Goal: Navigation & Orientation: Find specific page/section

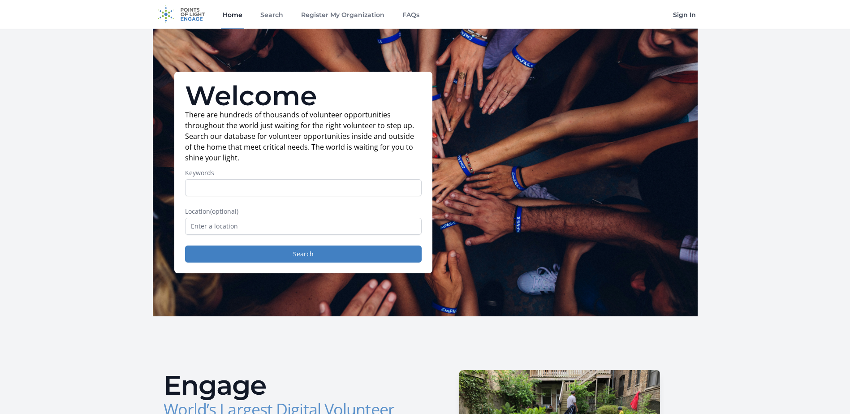
click at [684, 15] on link "Sign In" at bounding box center [684, 14] width 26 height 29
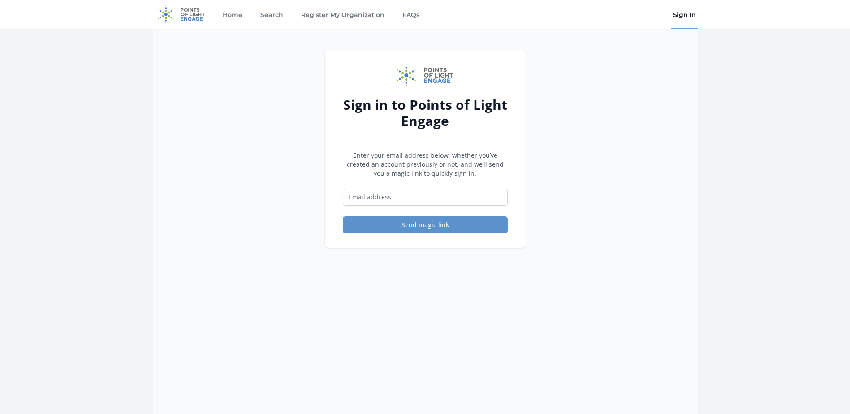
click at [403, 184] on form "Enter your email address below, whether you’ve created an account previously or…" at bounding box center [425, 192] width 165 height 82
click at [402, 193] on input "Email address" at bounding box center [425, 197] width 165 height 17
type input "alewis@pccse.org"
click at [366, 231] on button "Send magic link" at bounding box center [425, 225] width 165 height 17
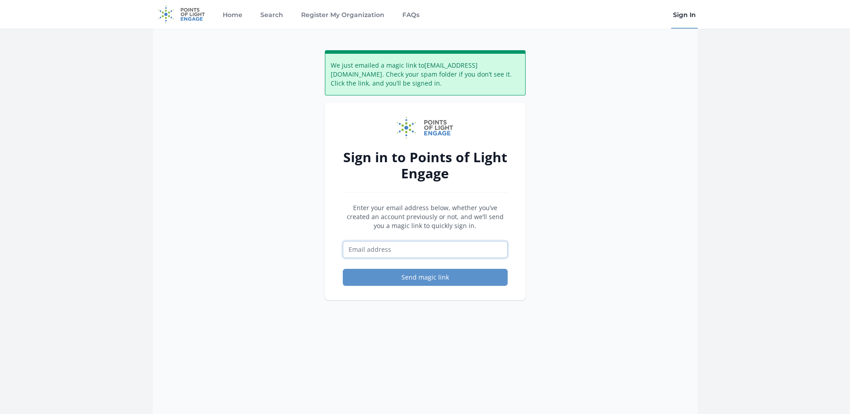
click at [366, 251] on input "Email address" at bounding box center [425, 249] width 165 height 17
click at [618, 193] on div "We just emailed a magic link to alewis@pccse.org . Check your spam folder if yo…" at bounding box center [425, 236] width 545 height 414
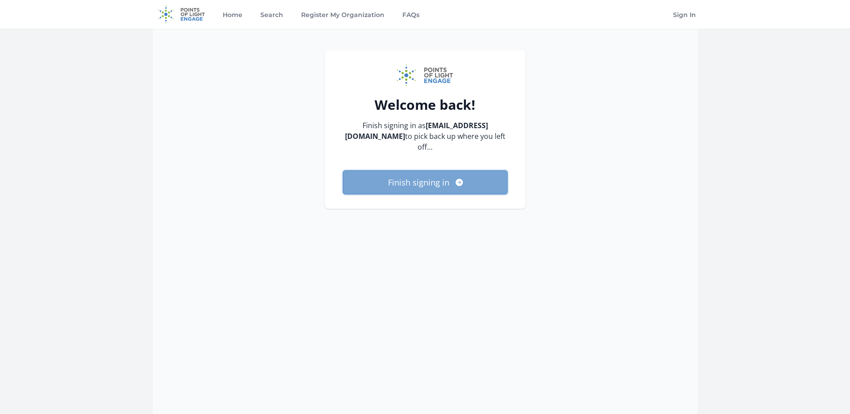
click at [432, 170] on button "Finish signing in" at bounding box center [425, 182] width 165 height 24
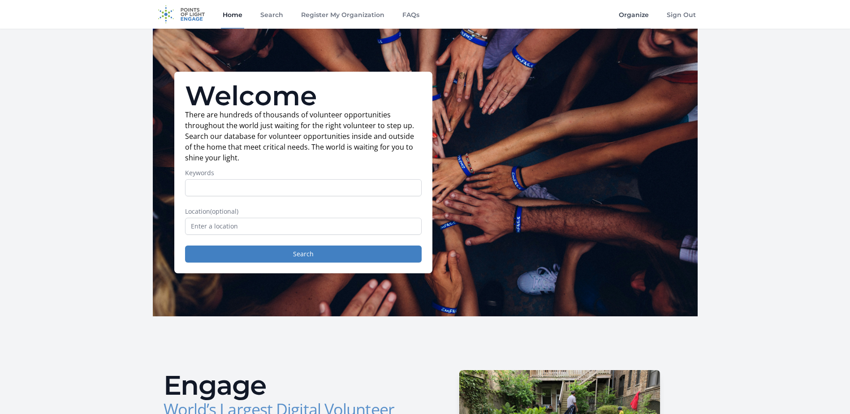
click at [637, 9] on link "Organize" at bounding box center [634, 14] width 34 height 29
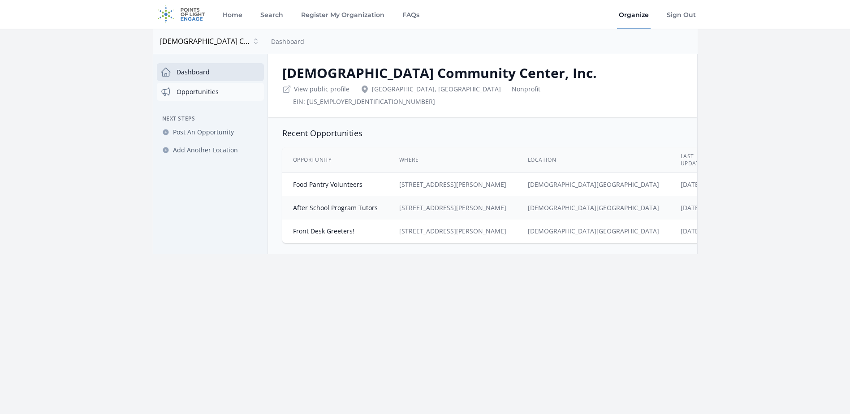
click at [184, 95] on link "Opportunities" at bounding box center [210, 92] width 107 height 18
